Goal: Information Seeking & Learning: Learn about a topic

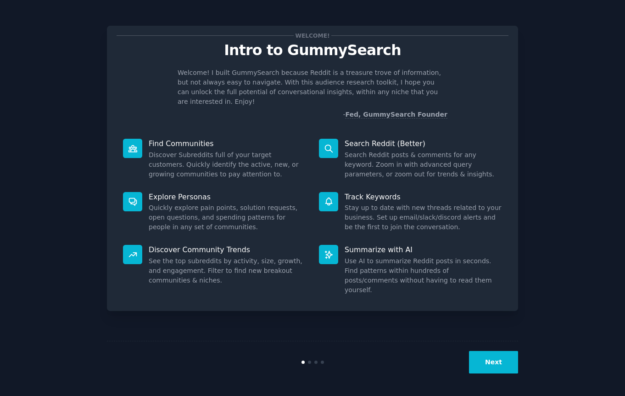
click at [501, 368] on button "Next" at bounding box center [493, 362] width 49 height 22
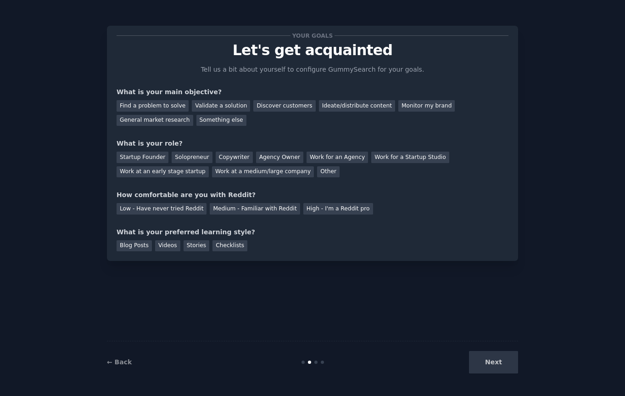
click at [484, 363] on div "Next" at bounding box center [449, 362] width 137 height 22
click at [490, 361] on div "Next" at bounding box center [449, 362] width 137 height 22
click at [157, 207] on div "Low - Have never tried Reddit" at bounding box center [162, 208] width 90 height 11
click at [504, 358] on div "Next" at bounding box center [449, 362] width 137 height 22
click at [502, 361] on div "Next" at bounding box center [449, 362] width 137 height 22
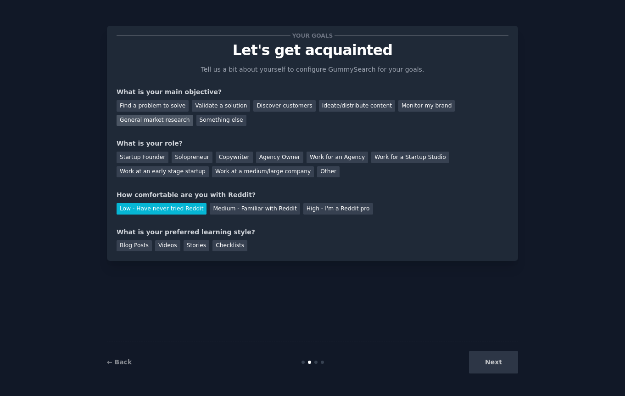
click at [160, 123] on div "General market research" at bounding box center [155, 120] width 77 height 11
click at [331, 156] on div "Work for an Agency" at bounding box center [338, 157] width 62 height 11
click at [134, 247] on div "Blog Posts" at bounding box center [134, 245] width 35 height 11
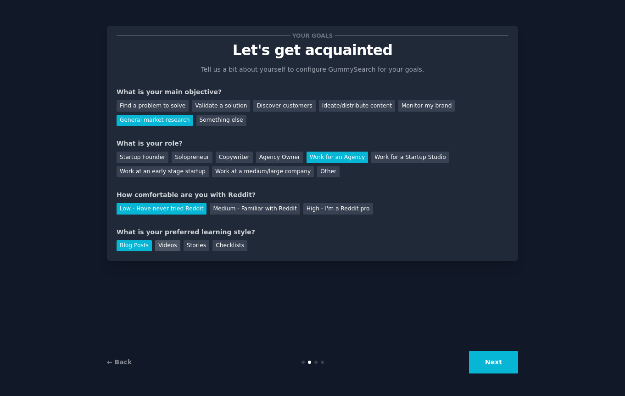
click at [162, 245] on div "Videos" at bounding box center [167, 245] width 25 height 11
click at [535, 361] on div "Your goals Let's get acquainted Tell us a bit about yourself to configure Gummy…" at bounding box center [313, 198] width 600 height 370
click at [508, 366] on button "Next" at bounding box center [493, 362] width 49 height 22
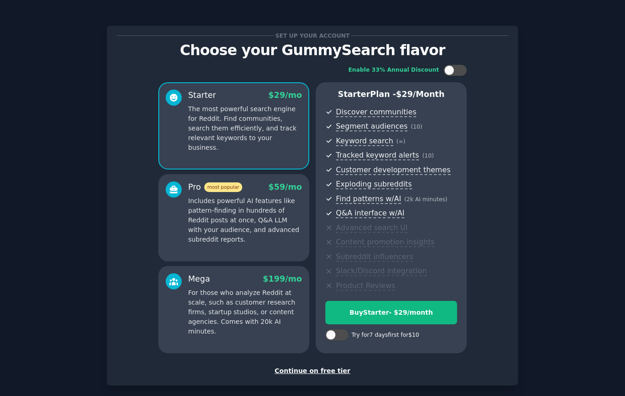
click at [325, 374] on div "Continue on free tier" at bounding box center [313, 371] width 392 height 10
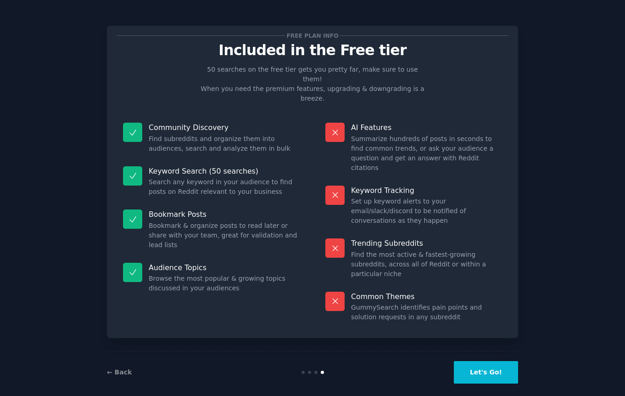
click at [474, 365] on button "Let's Go!" at bounding box center [486, 372] width 64 height 22
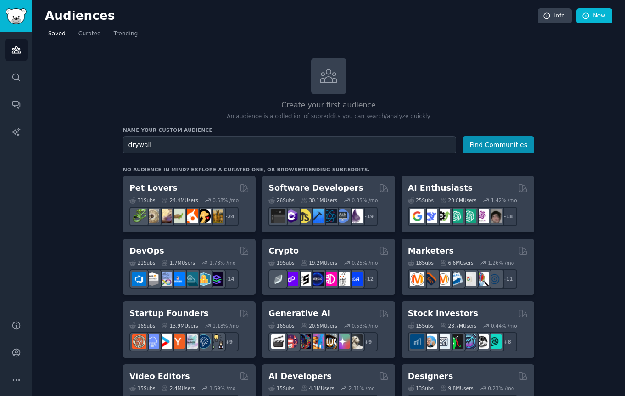
type input "drywall"
click at [463, 136] on button "Find Communities" at bounding box center [499, 144] width 72 height 17
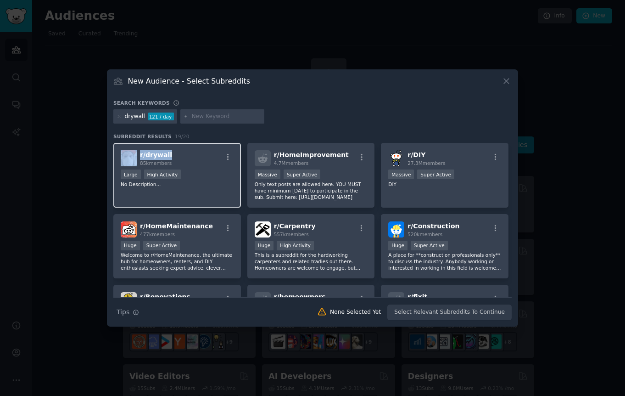
copy div "r/ drywall"
drag, startPoint x: 187, startPoint y: 156, endPoint x: 134, endPoint y: 153, distance: 52.8
click at [134, 153] on div "r/ drywall 85k members" at bounding box center [177, 158] width 113 height 16
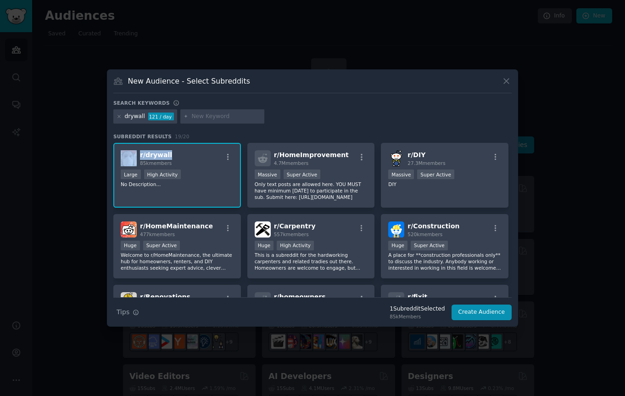
copy span "85k members"
drag, startPoint x: 184, startPoint y: 163, endPoint x: 139, endPoint y: 163, distance: 45.0
click at [139, 163] on div "r/ drywall 85k members" at bounding box center [177, 158] width 113 height 16
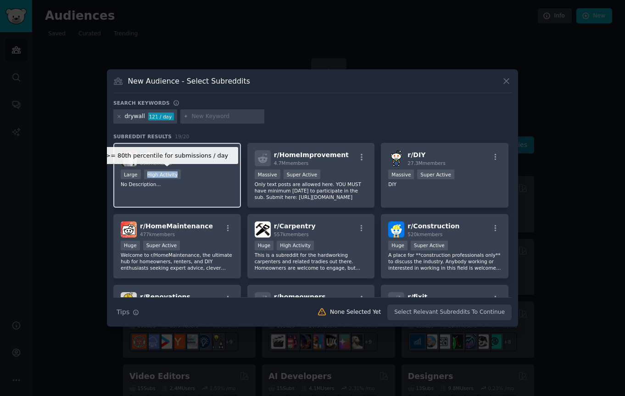
copy div "High Activity"
drag, startPoint x: 188, startPoint y: 173, endPoint x: 146, endPoint y: 174, distance: 42.7
click at [146, 174] on div ">= 80th percentile for submissions / day Large High Activity" at bounding box center [177, 174] width 113 height 11
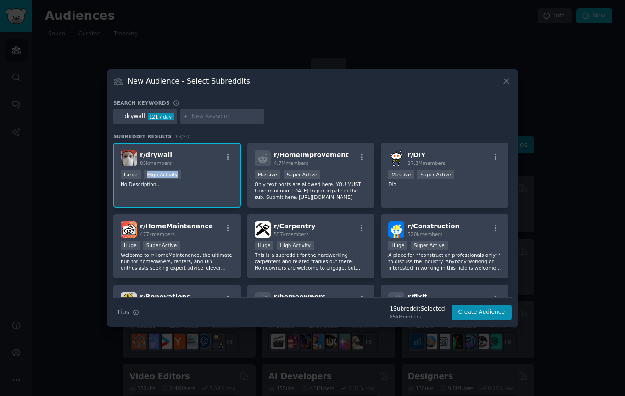
copy div "High Activity"
click at [192, 175] on div ">= 80th percentile for submissions / day Large High Activity" at bounding box center [177, 174] width 113 height 11
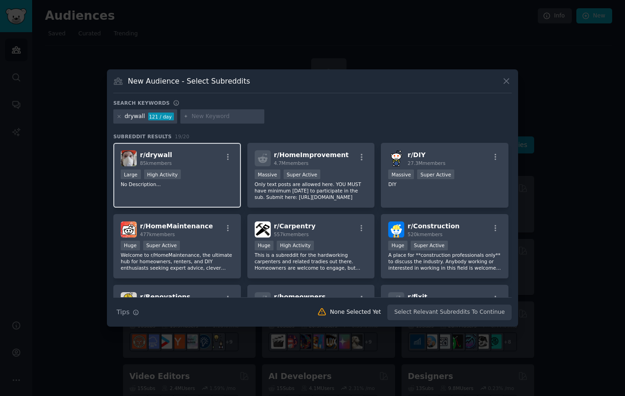
click at [192, 175] on div ">= 80th percentile for submissions / day Large High Activity" at bounding box center [177, 174] width 113 height 11
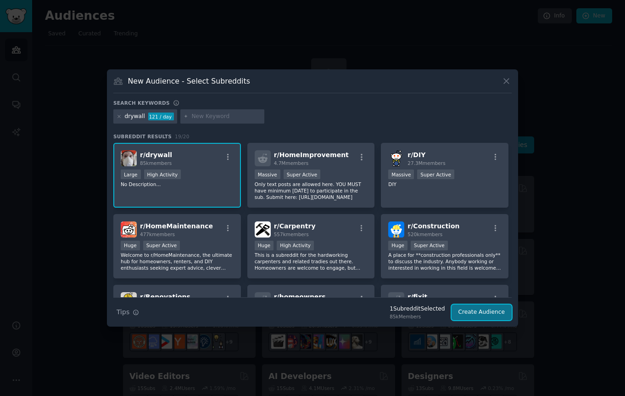
click at [477, 314] on button "Create Audience" at bounding box center [482, 312] width 61 height 16
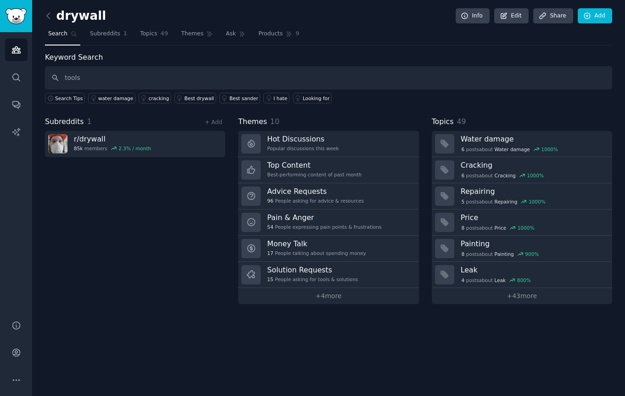
type input "tools"
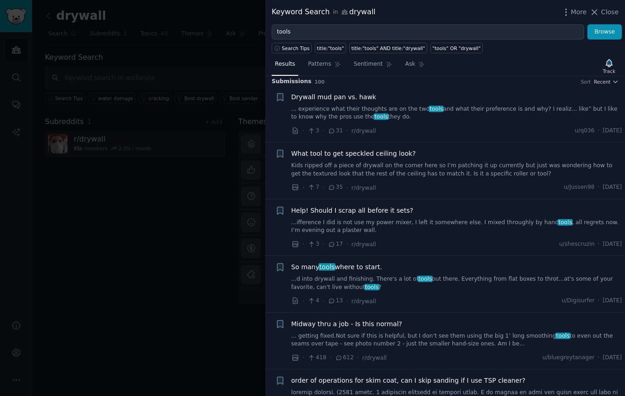
scroll to position [5, 0]
click at [312, 269] on span "So many tools where to start." at bounding box center [337, 268] width 91 height 10
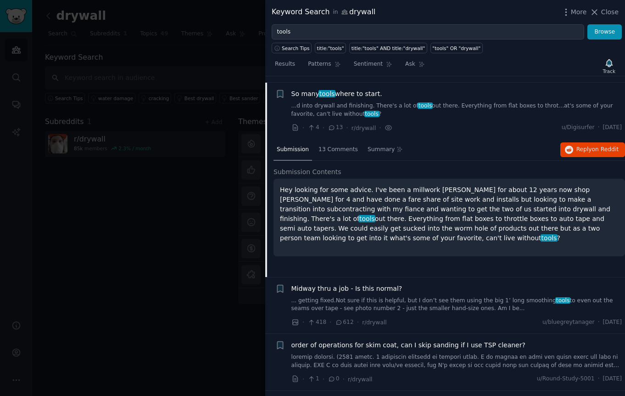
scroll to position [185, 0]
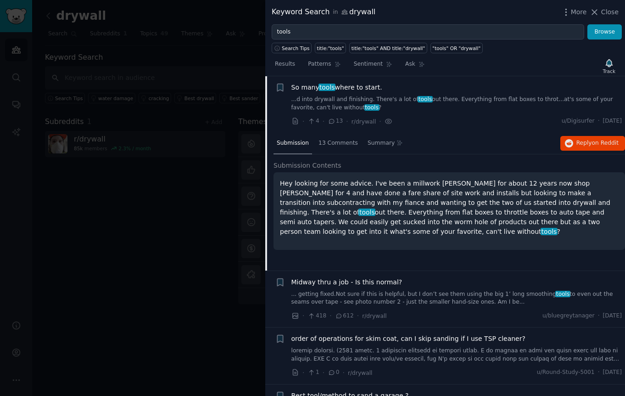
click at [365, 242] on div "Hey looking for some advice. I've been a millwork [PERSON_NAME] for about 12 ye…" at bounding box center [450, 211] width 352 height 78
click at [289, 225] on p "Hey looking for some advice. I've been a millwork [PERSON_NAME] for about 12 ye…" at bounding box center [449, 208] width 339 height 58
click at [174, 225] on div at bounding box center [312, 198] width 625 height 396
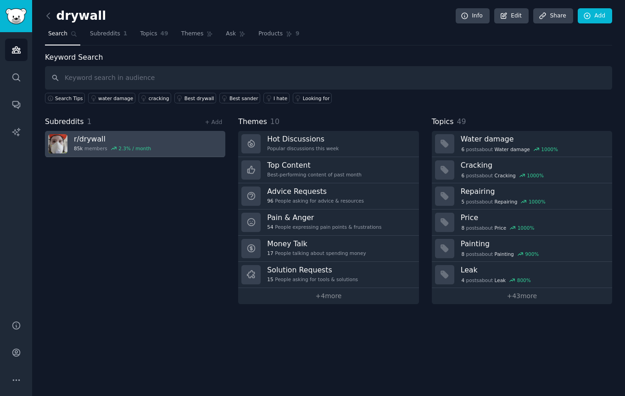
click at [81, 134] on h3 "r/ drywall" at bounding box center [112, 139] width 77 height 10
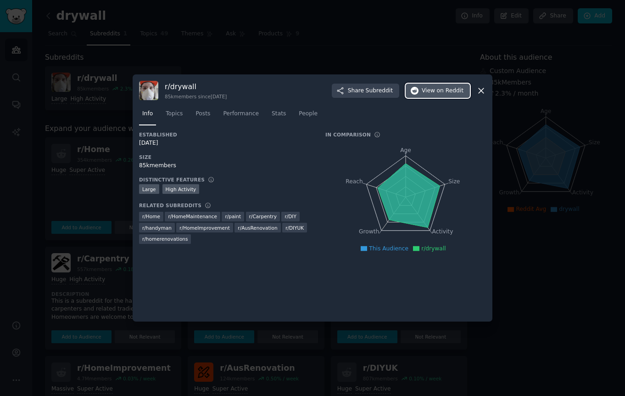
click at [427, 95] on button "View on Reddit" at bounding box center [438, 91] width 64 height 15
